Goal: Check status: Check status

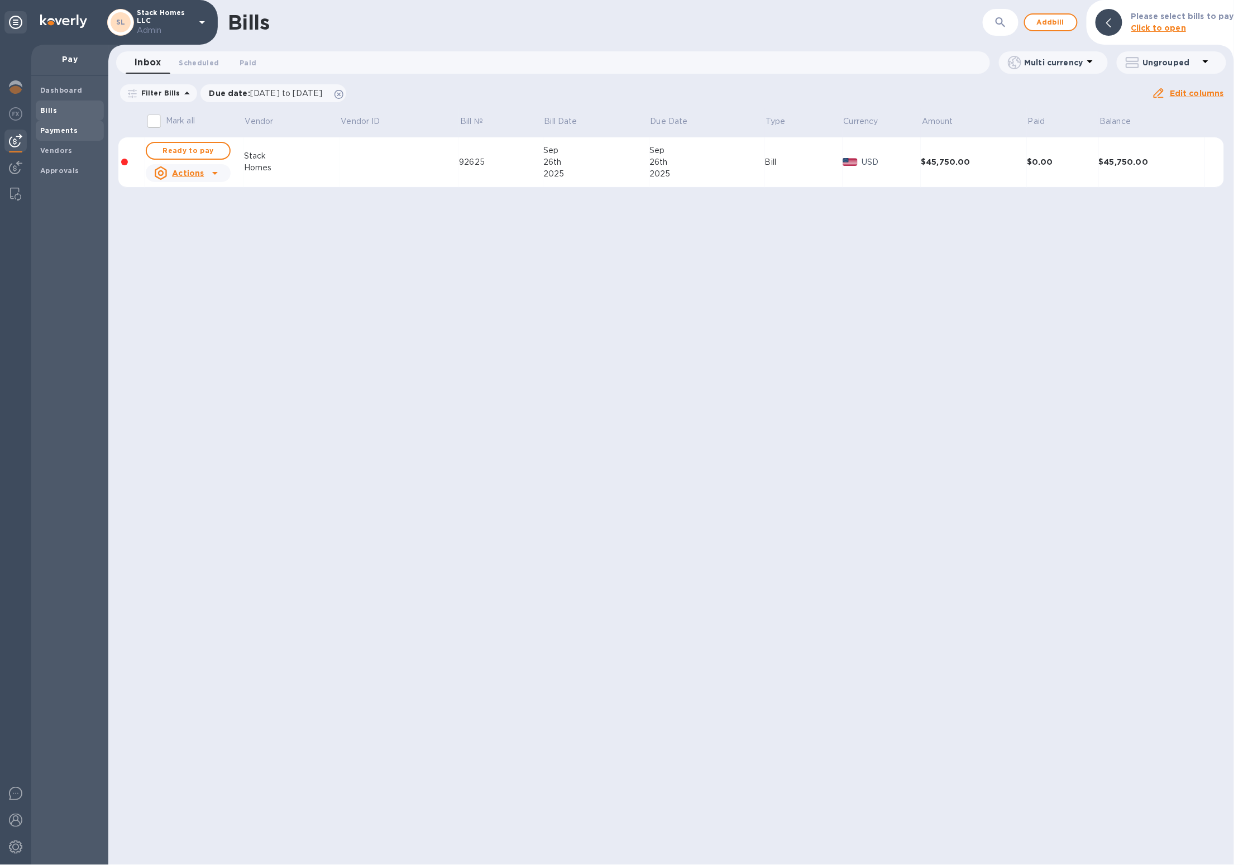
click at [70, 126] on b "Payments" at bounding box center [58, 130] width 37 height 8
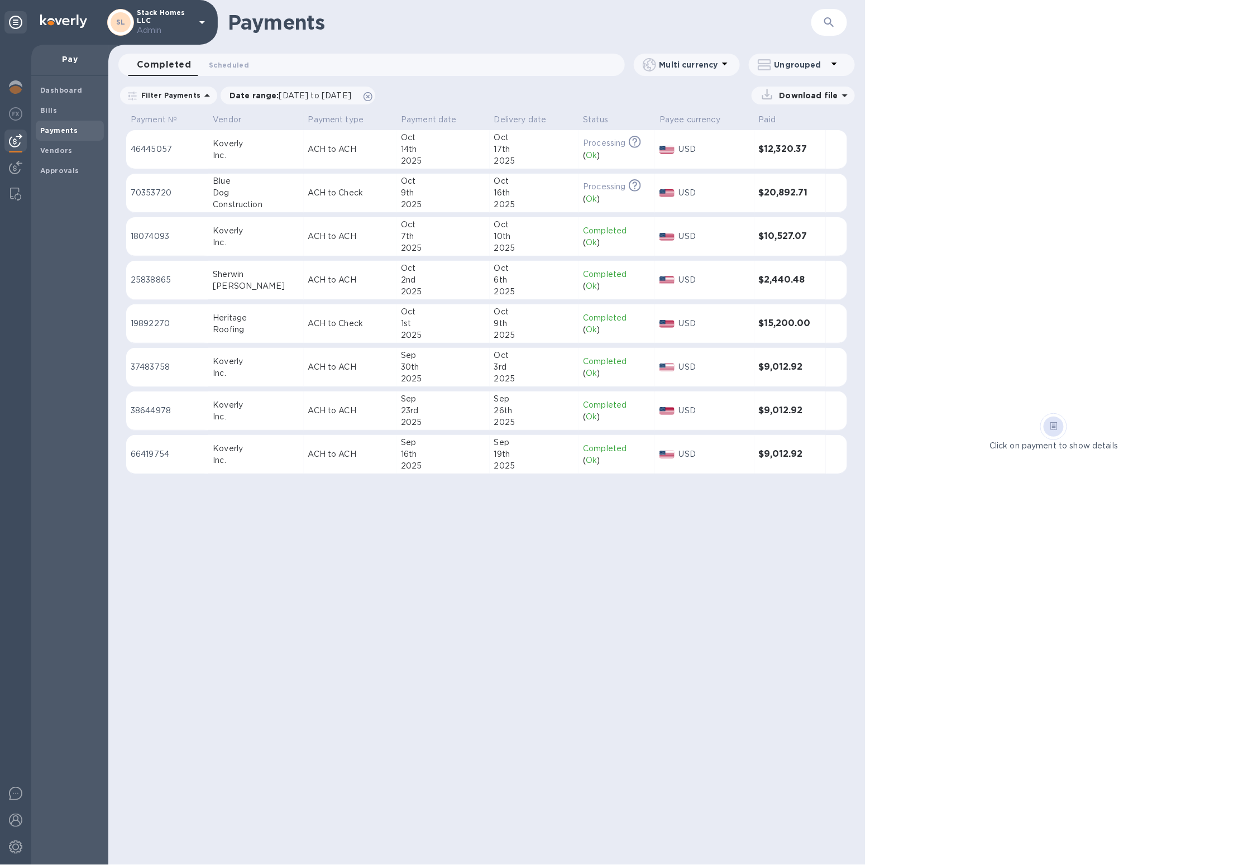
click at [257, 331] on div "Roofing" at bounding box center [256, 330] width 86 height 12
